Goal: Find specific page/section: Find specific page/section

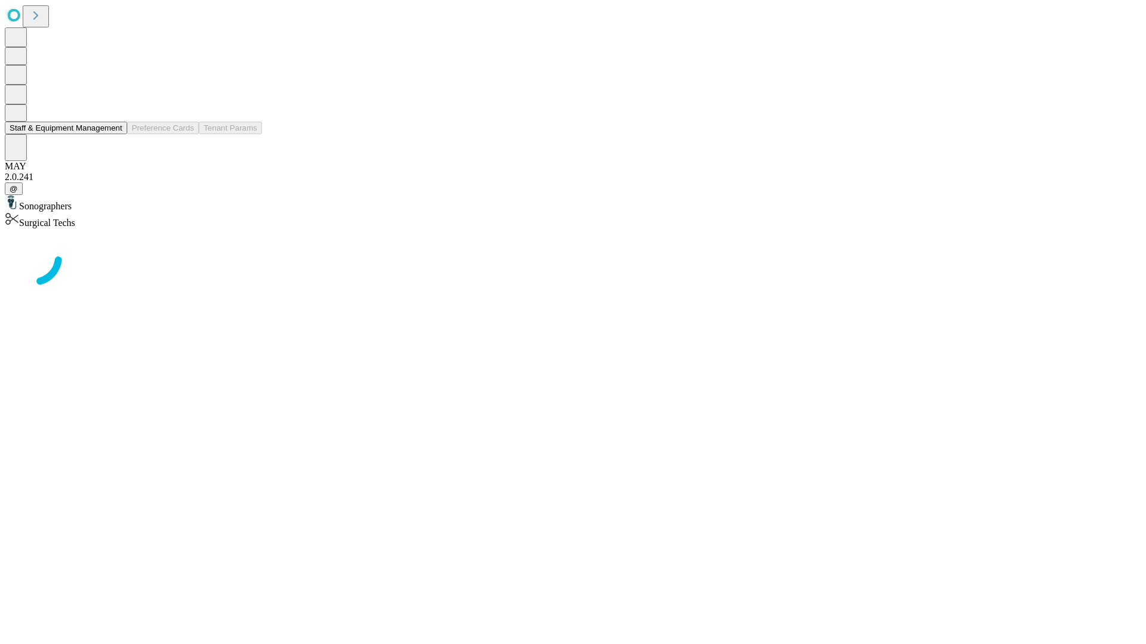
click at [114, 134] on button "Staff & Equipment Management" at bounding box center [66, 128] width 122 height 13
